Goal: Task Accomplishment & Management: Manage account settings

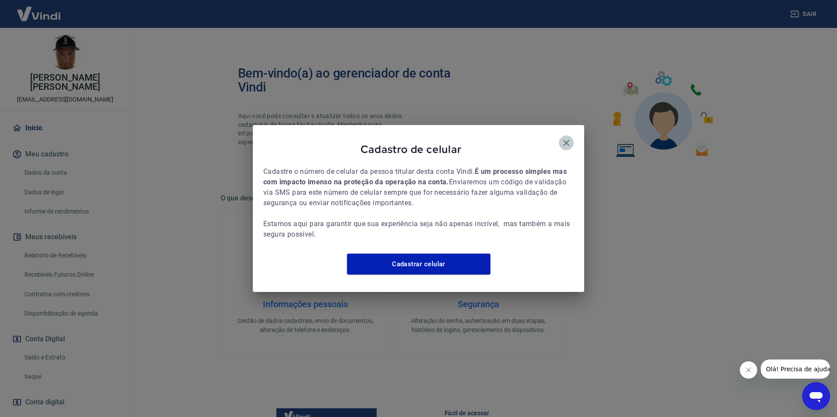
click at [567, 138] on icon "button" at bounding box center [566, 143] width 10 height 10
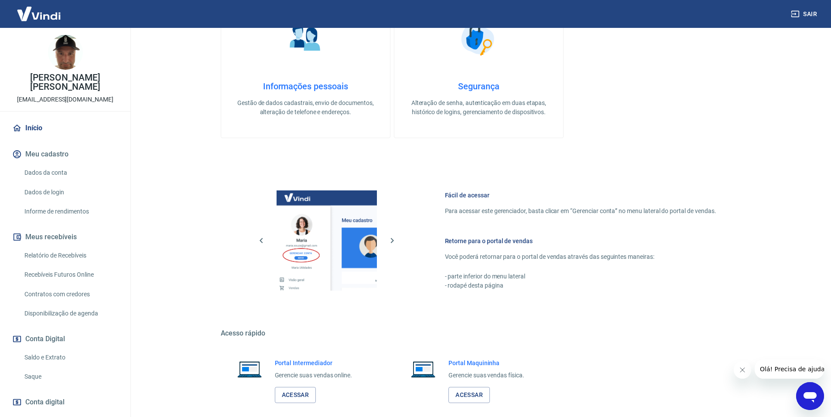
scroll to position [262, 0]
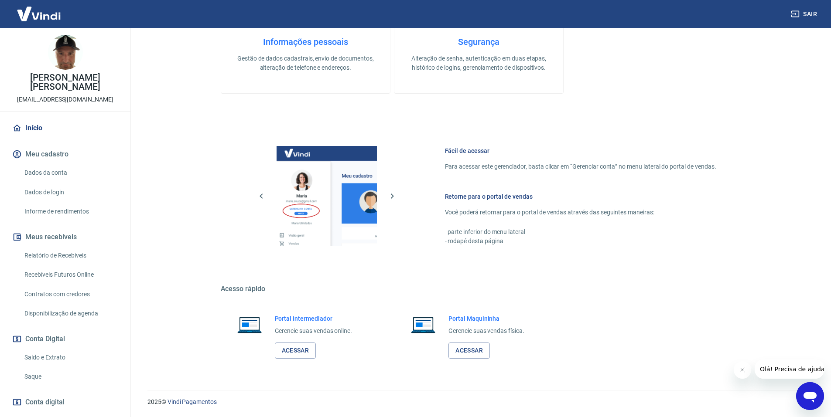
click at [51, 368] on link "Saque" at bounding box center [70, 377] width 99 height 18
